Goal: Task Accomplishment & Management: Manage account settings

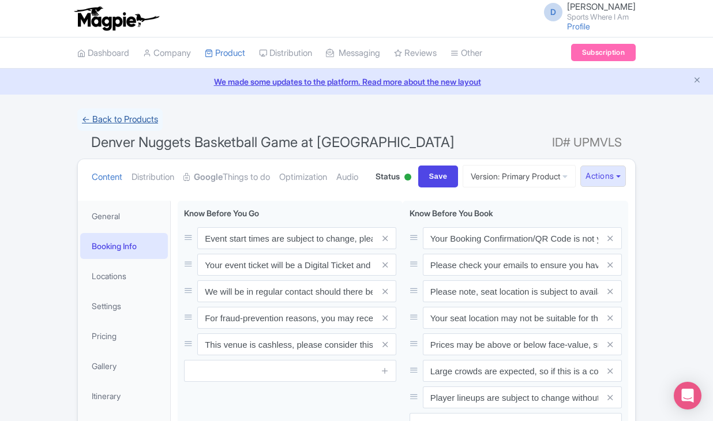
scroll to position [57, 0]
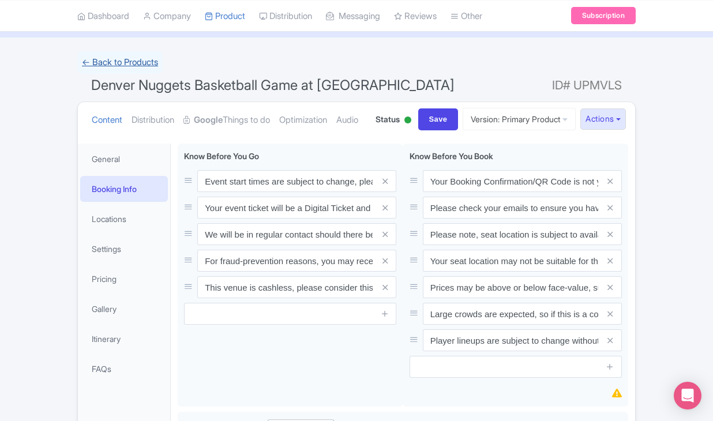
click at [142, 67] on link "← Back to Products" at bounding box center [119, 62] width 85 height 22
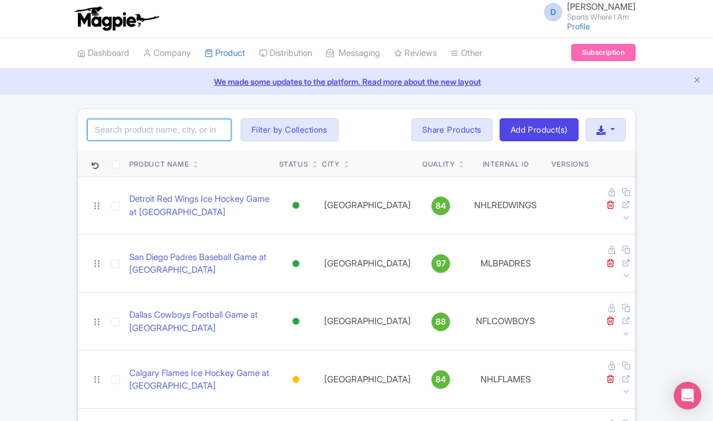
click at [126, 134] on input "search" at bounding box center [159, 130] width 144 height 22
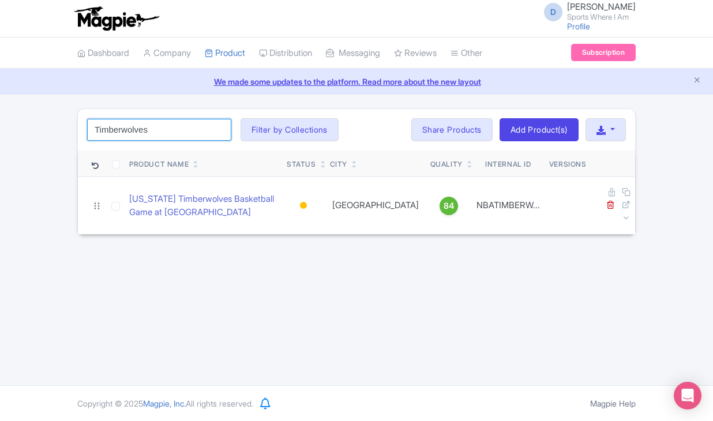
type input "Timberwolves"
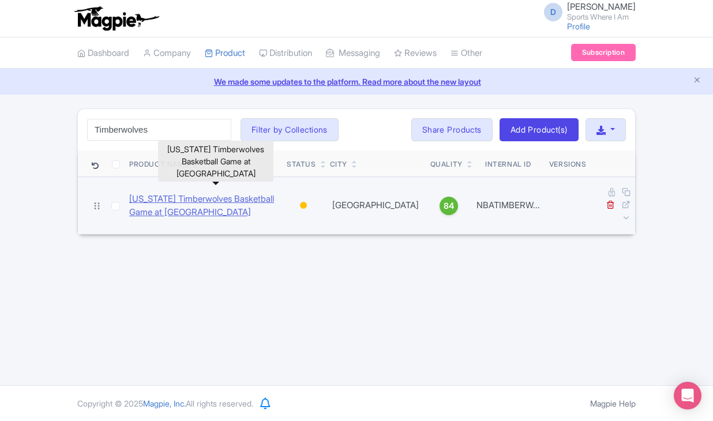
drag, startPoint x: 126, startPoint y: 152, endPoint x: 144, endPoint y: 197, distance: 48.7
click at [144, 197] on link "[US_STATE] Timberwolves Basketball Game at [GEOGRAPHIC_DATA]" at bounding box center [203, 206] width 148 height 26
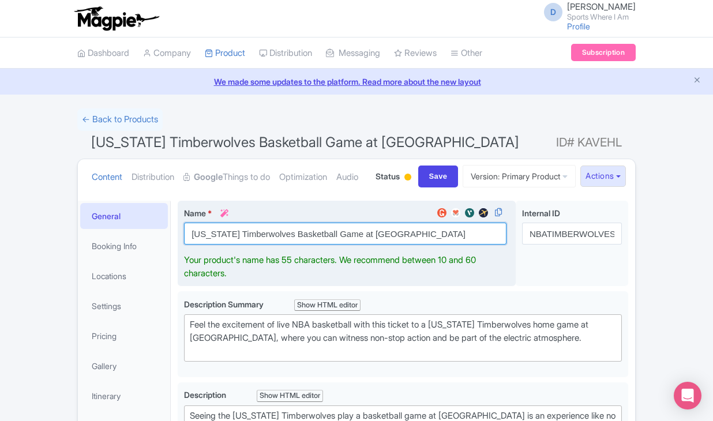
click at [247, 244] on input "[US_STATE] Timberwolves Basketball Game at [GEOGRAPHIC_DATA]" at bounding box center [345, 234] width 322 height 22
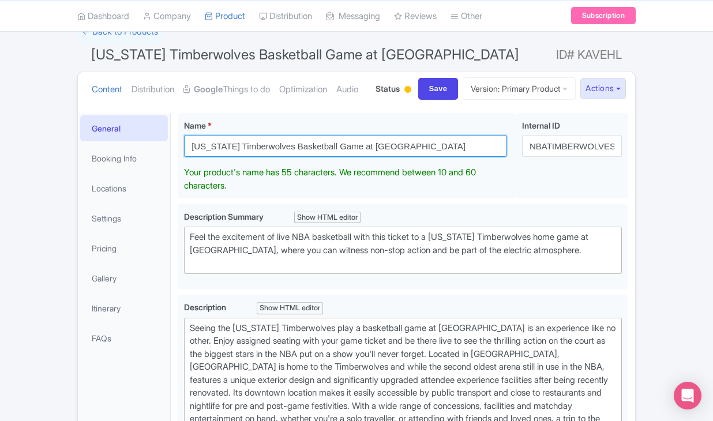
scroll to position [92, 0]
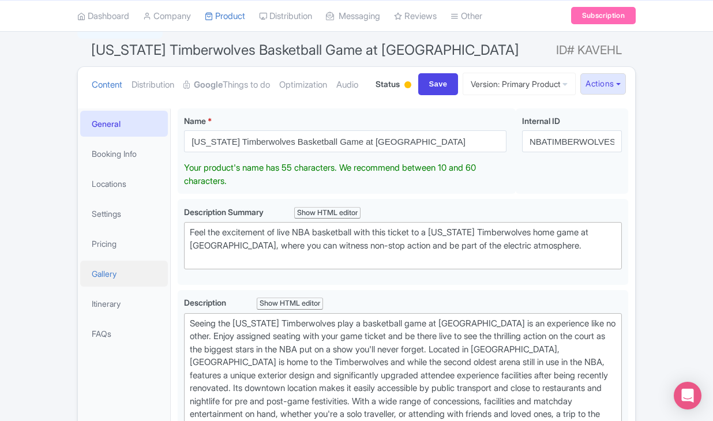
click at [108, 287] on link "Gallery" at bounding box center [124, 274] width 88 height 26
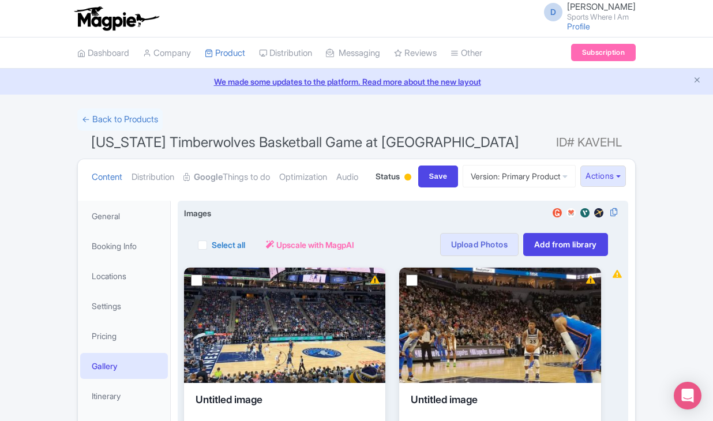
scroll to position [0, 0]
click at [212, 251] on label "Select all" at bounding box center [228, 245] width 33 height 12
click at [212, 245] on input "Select all" at bounding box center [215, 241] width 7 height 7
checkbox input "true"
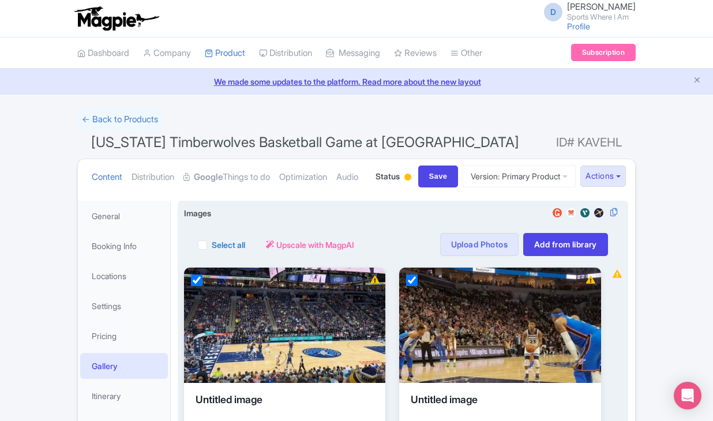
checkbox input "true"
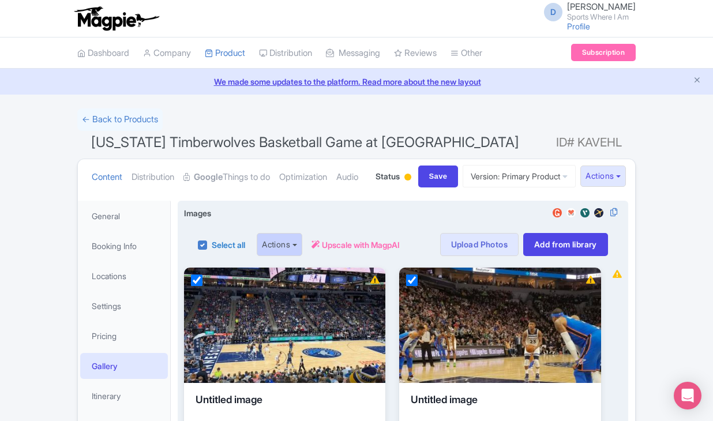
click at [285, 256] on button "Actions" at bounding box center [280, 244] width 46 height 23
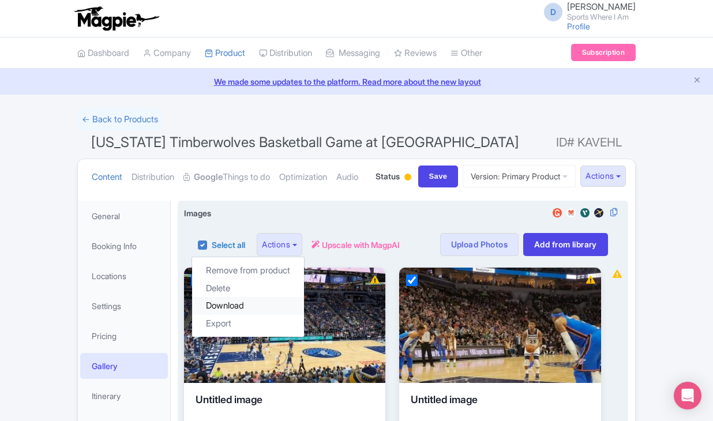
click at [259, 315] on link "Download" at bounding box center [248, 306] width 112 height 18
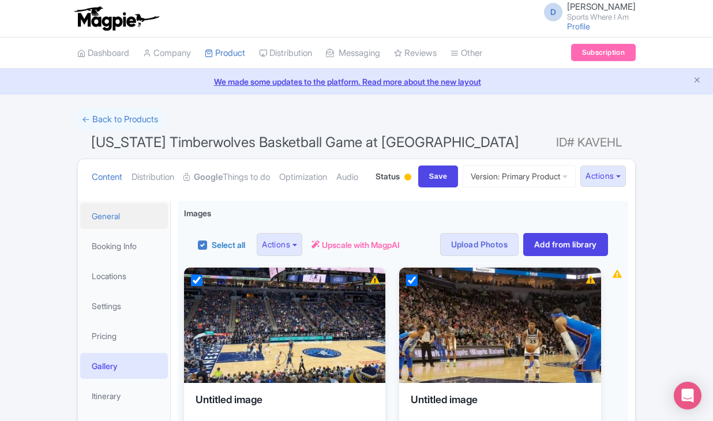
click at [119, 229] on link "General" at bounding box center [124, 216] width 88 height 26
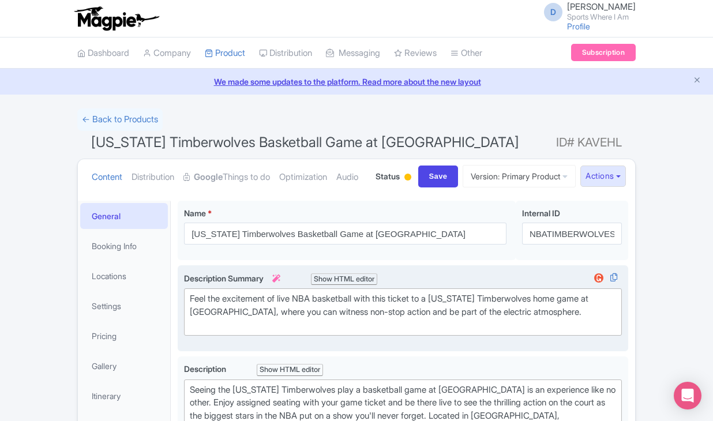
click at [209, 331] on div "Feel the excitement of live NBA basketball with this ticket to a Minnesota Timb…" at bounding box center [403, 311] width 426 height 39
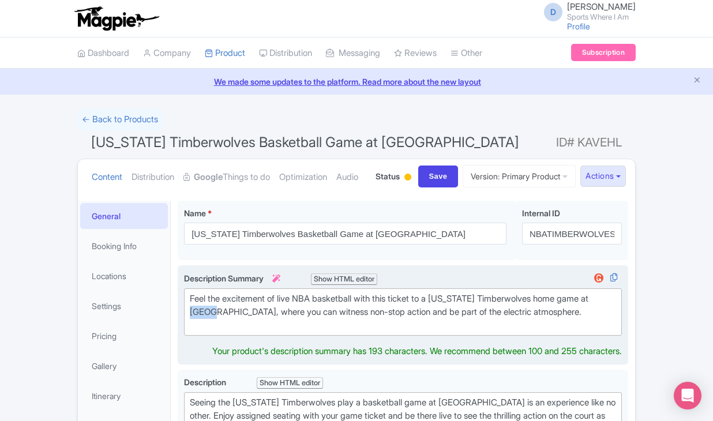
click at [209, 331] on div "Feel the excitement of live NBA basketball with this ticket to a Minnesota Timb…" at bounding box center [403, 311] width 426 height 39
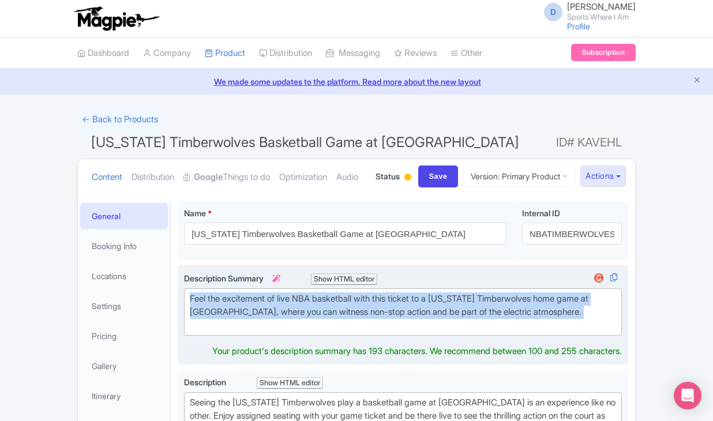
click at [209, 331] on div "Feel the excitement of live NBA basketball with this ticket to a Minnesota Timb…" at bounding box center [403, 311] width 426 height 39
type trix-editor "<div>Feel the excitement of live NBA basketball with this ticket to a Minnesota…"
copy div "Feel the excitement of live NBA basketball with this ticket to a Minnesota Timb…"
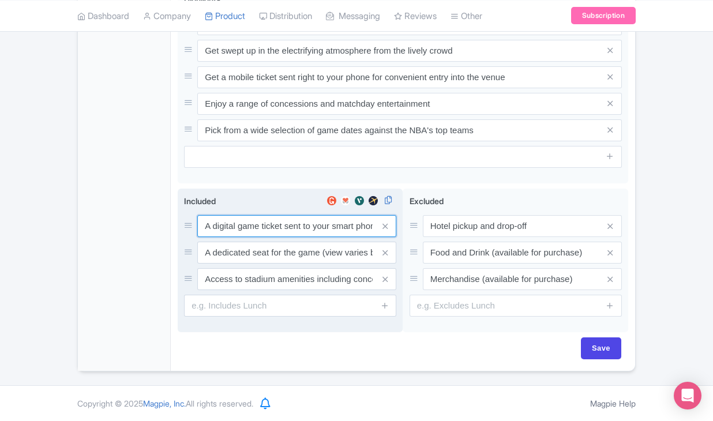
click at [259, 219] on input "A digital game ticket sent to your smart phone" at bounding box center [296, 226] width 199 height 22
click at [259, 219] on input "A digital game ticket sent to your smart phone" at bounding box center [296, 225] width 199 height 22
click at [285, 236] on input "A dedicated seat for the game (view varies by seat category)" at bounding box center [296, 225] width 199 height 22
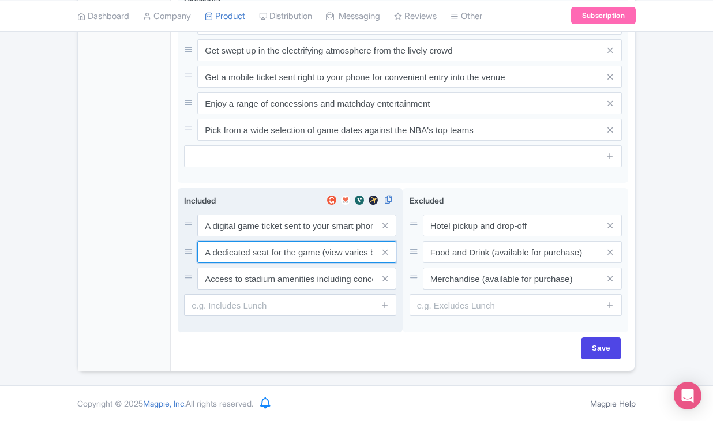
click at [285, 236] on input "A dedicated seat for the game (view varies by seat category)" at bounding box center [296, 225] width 199 height 22
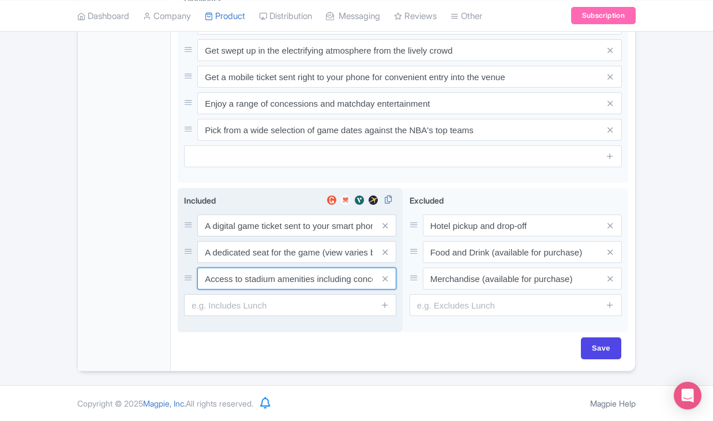
click at [298, 236] on input "Access to stadium amenities including concessions and matchday activations" at bounding box center [296, 225] width 199 height 22
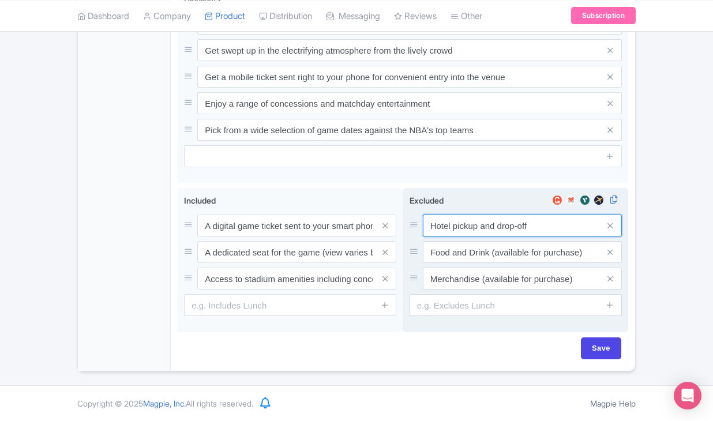
click at [453, 228] on input "Hotel pickup and drop-off" at bounding box center [522, 225] width 199 height 22
click at [510, 236] on input "Food and Drink (available for purchase)" at bounding box center [522, 225] width 199 height 22
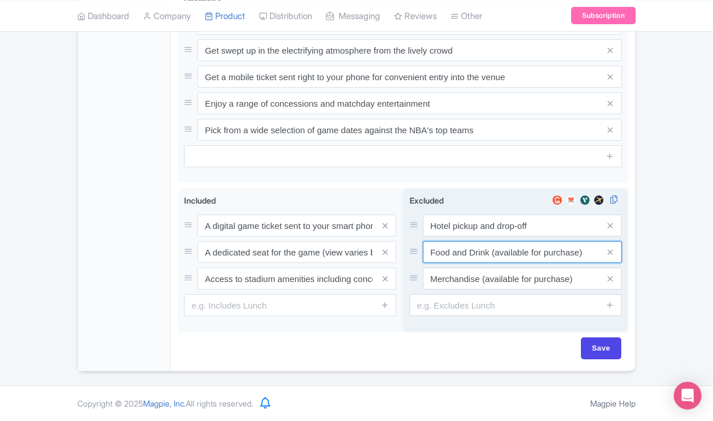
click at [510, 236] on input "Food and Drink (available for purchase)" at bounding box center [522, 225] width 199 height 22
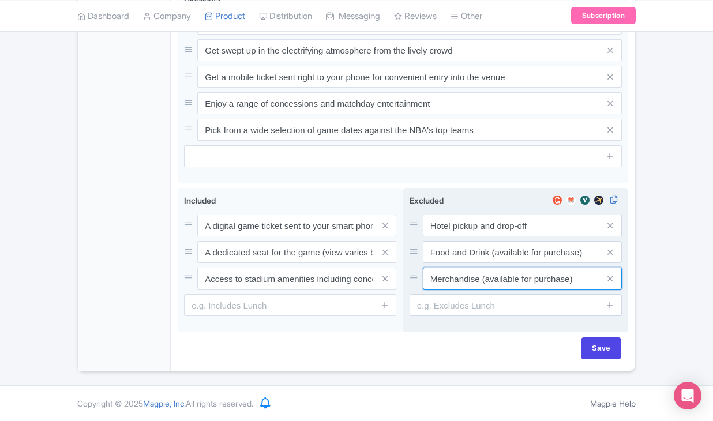
click at [470, 236] on input "Merchandise (available for purchase)" at bounding box center [522, 225] width 199 height 22
